Goal: Information Seeking & Learning: Understand process/instructions

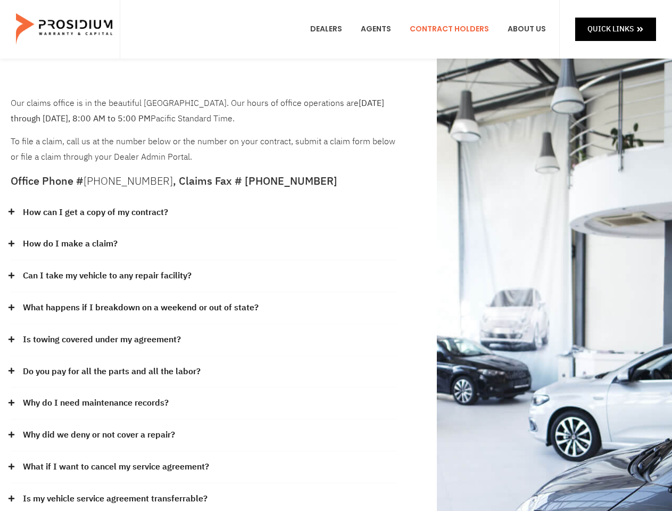
click at [336, 255] on div "How do I make a claim?" at bounding box center [204, 244] width 386 height 32
click at [204, 213] on div "How can I get a copy of my contract?" at bounding box center [204, 213] width 386 height 32
click at [95, 212] on link "How can I get a copy of my contract?" at bounding box center [95, 212] width 145 height 15
click at [204, 244] on div "How do I make a claim?" at bounding box center [204, 244] width 386 height 32
click at [70, 244] on link "How do I make a claim?" at bounding box center [70, 243] width 95 height 15
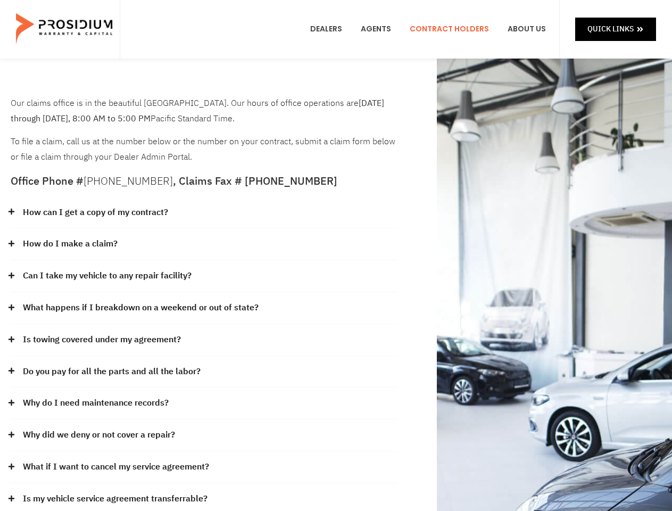
click at [204, 276] on div "Can I take my vehicle to any repair facility?" at bounding box center [204, 276] width 386 height 32
click at [107, 276] on link "Can I take my vehicle to any repair facility?" at bounding box center [107, 275] width 169 height 15
click at [204, 308] on link "What happens if I breakdown on a weekend or out of state?" at bounding box center [141, 307] width 236 height 15
click at [139, 307] on link "What happens if I breakdown on a weekend or out of state?" at bounding box center [141, 307] width 236 height 15
click at [204, 340] on div "Is towing covered under my agreement?" at bounding box center [204, 340] width 386 height 32
